Goal: Task Accomplishment & Management: Manage account settings

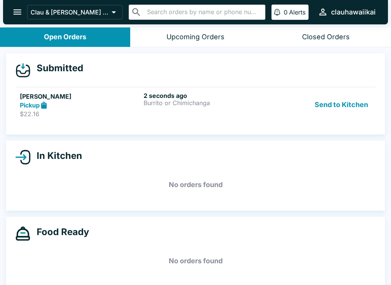
click at [137, 97] on h5 "[PERSON_NAME]" at bounding box center [80, 96] width 121 height 9
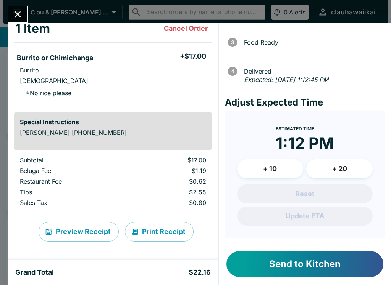
scroll to position [66, 0]
click at [276, 266] on button "Send to Kitchen" at bounding box center [304, 264] width 157 height 26
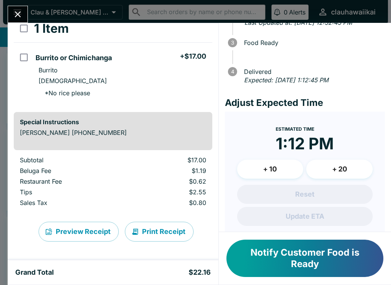
click at [18, 12] on icon "Close" at bounding box center [18, 14] width 10 height 10
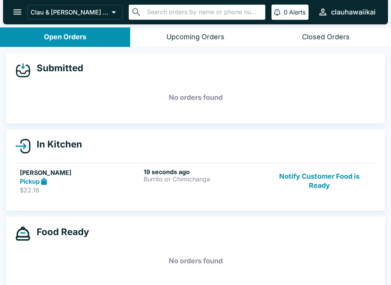
click at [147, 183] on div "19 seconds ago Burrito or Chimichanga" at bounding box center [203, 181] width 121 height 26
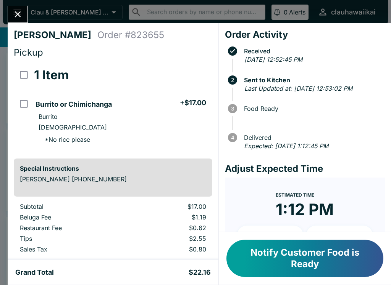
click at [15, 10] on icon "Close" at bounding box center [18, 14] width 10 height 10
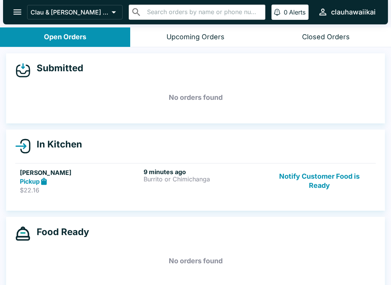
click at [188, 198] on link "[PERSON_NAME] Pickup $22.16 9 minutes ago Burrito or Chimichanga Notify Custome…" at bounding box center [195, 181] width 360 height 36
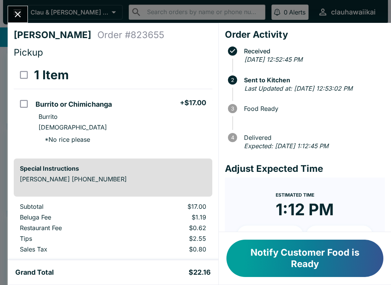
click at [320, 261] on button "Notify Customer Food is Ready" at bounding box center [304, 258] width 157 height 37
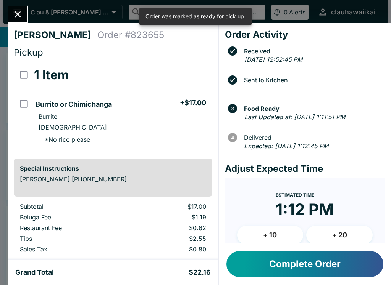
click at [9, 18] on button "Close" at bounding box center [17, 14] width 19 height 16
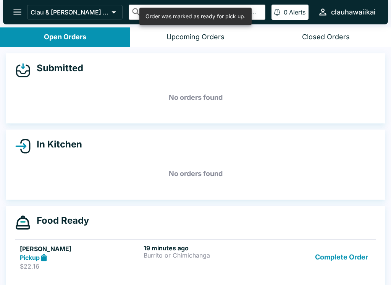
click at [341, 267] on button "Complete Order" at bounding box center [341, 258] width 59 height 26
